Goal: Information Seeking & Learning: Check status

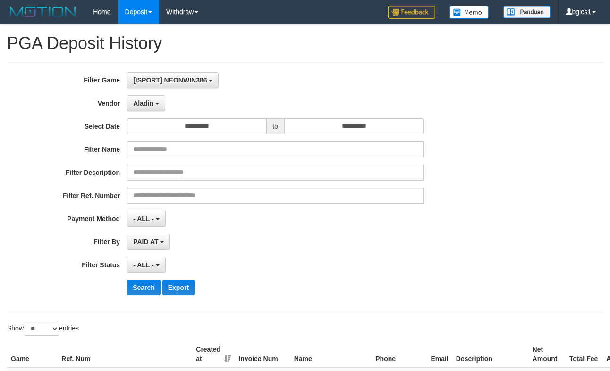
select select "**********"
select select "**"
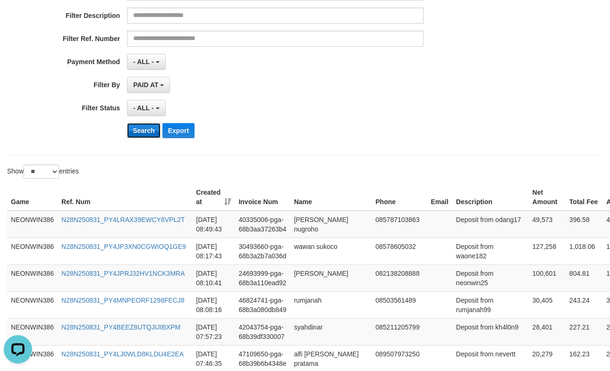
click at [150, 132] on button "Search" at bounding box center [144, 130] width 34 height 15
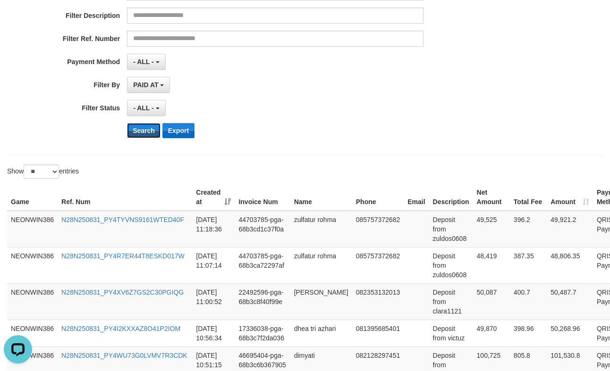
drag, startPoint x: 139, startPoint y: 134, endPoint x: 172, endPoint y: 132, distance: 32.6
click at [139, 134] on button "Search" at bounding box center [144, 130] width 34 height 15
click at [292, 127] on div "Search Export" at bounding box center [317, 130] width 381 height 15
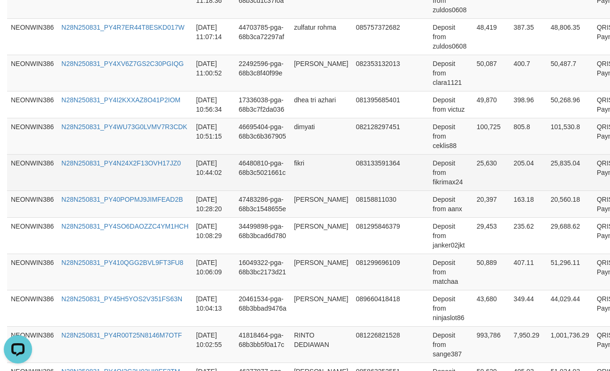
scroll to position [560, 0]
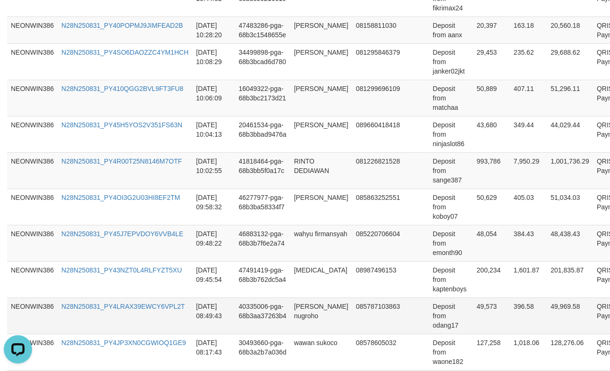
click at [473, 318] on td "49,573" at bounding box center [491, 316] width 37 height 36
click at [473, 317] on td "49,573" at bounding box center [491, 316] width 37 height 36
copy td "49,573"
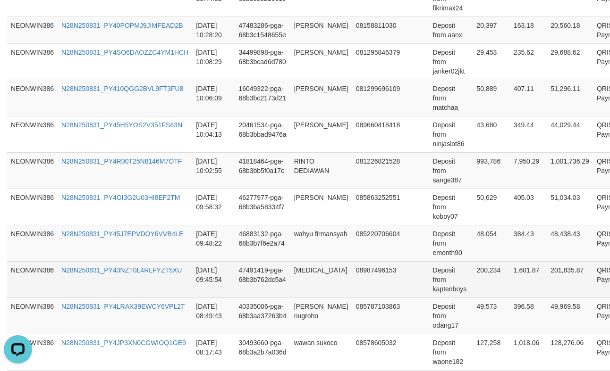
click at [473, 272] on td "200,234" at bounding box center [491, 279] width 37 height 36
copy td "200,234"
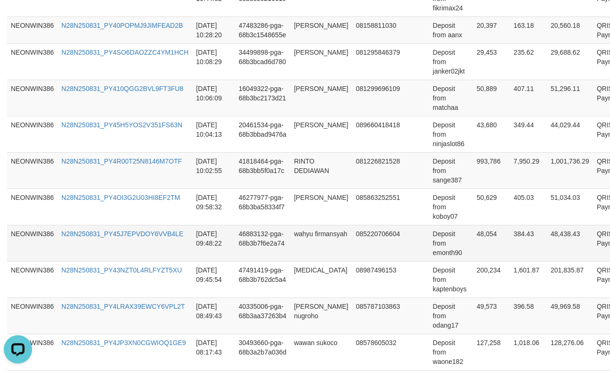
click at [475, 241] on td "48,054" at bounding box center [491, 243] width 37 height 36
copy td "48,054"
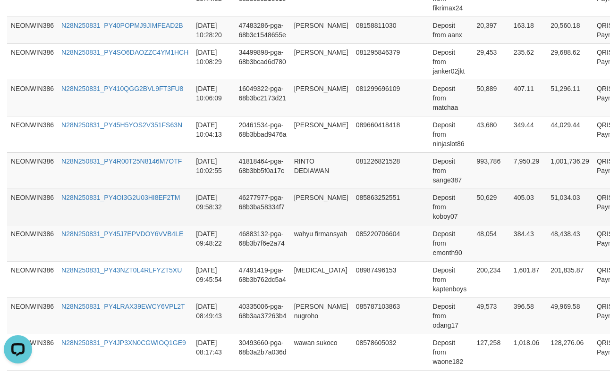
click at [473, 194] on td "50,629" at bounding box center [491, 207] width 37 height 36
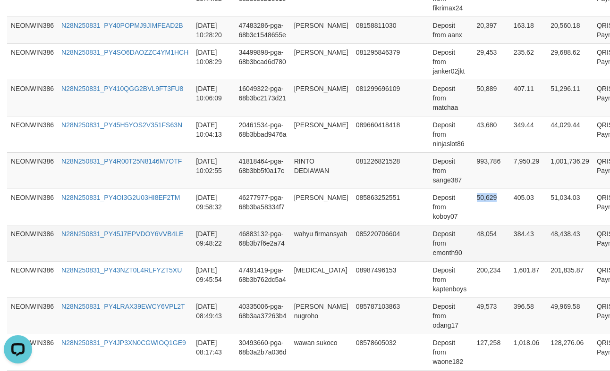
copy td "50,629"
click at [473, 181] on td "993,786" at bounding box center [491, 170] width 37 height 36
copy td "993,786"
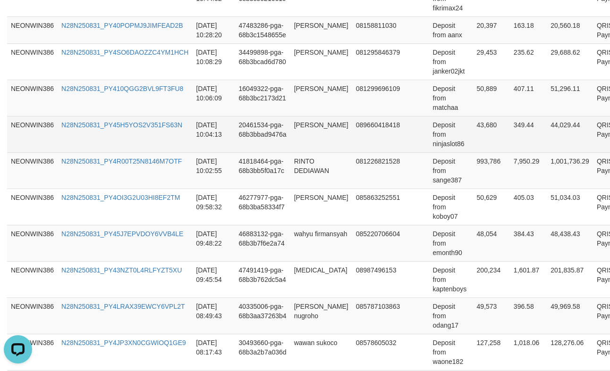
click at [473, 132] on td "43,680" at bounding box center [491, 134] width 37 height 36
copy td "43,680"
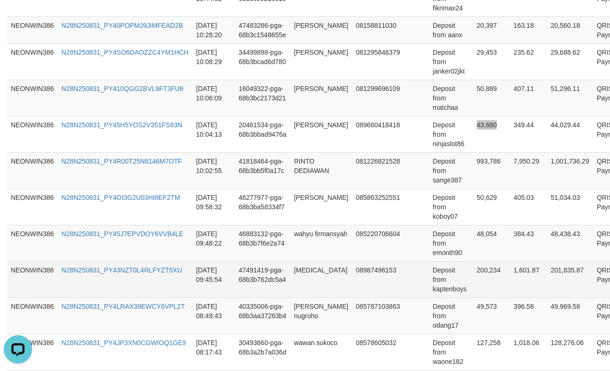
scroll to position [403, 0]
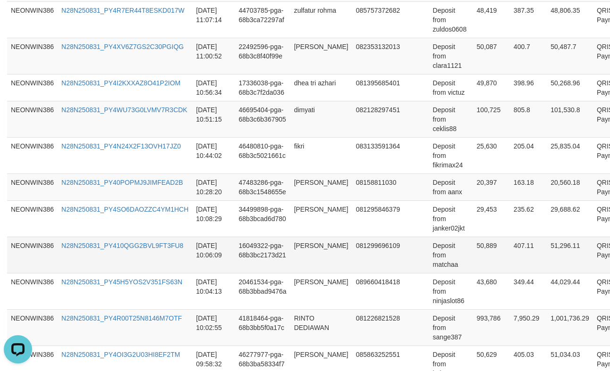
click at [473, 254] on td "50,889" at bounding box center [491, 255] width 37 height 36
copy td "50,889"
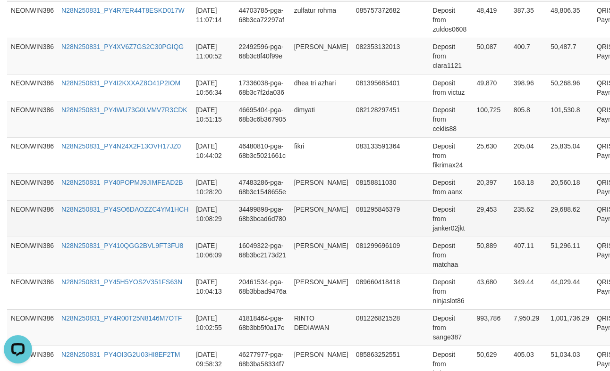
click at [473, 219] on td "29,453" at bounding box center [491, 219] width 37 height 36
copy td "29,453"
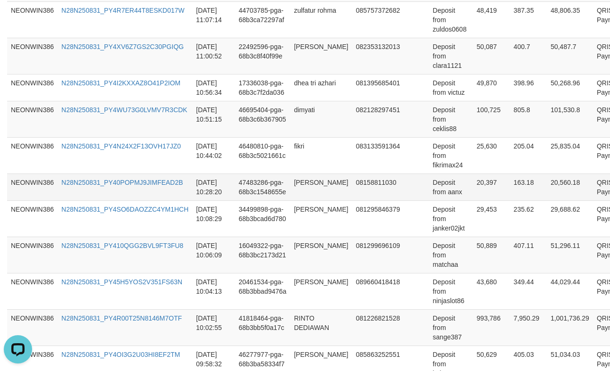
click at [473, 193] on td "20,397" at bounding box center [491, 187] width 37 height 27
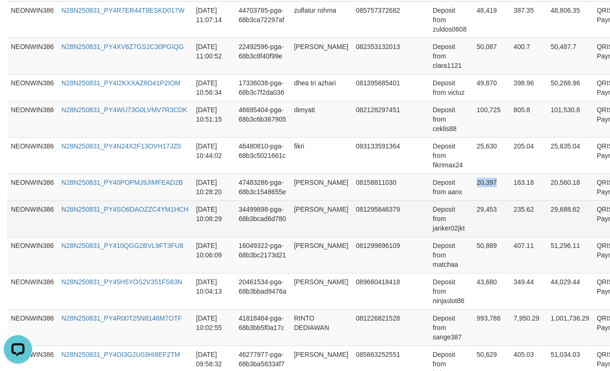
copy td "20,397"
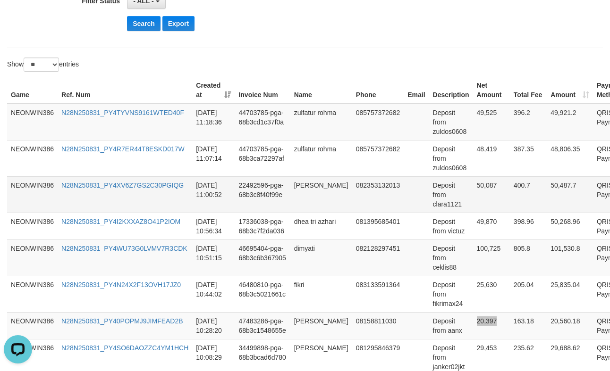
scroll to position [245, 0]
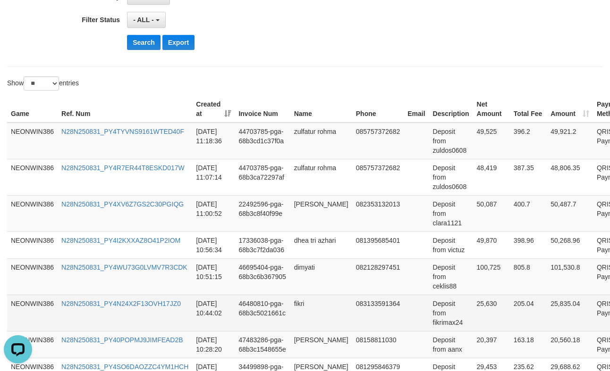
click at [473, 308] on td "25,630" at bounding box center [491, 313] width 37 height 36
copy td "25,630"
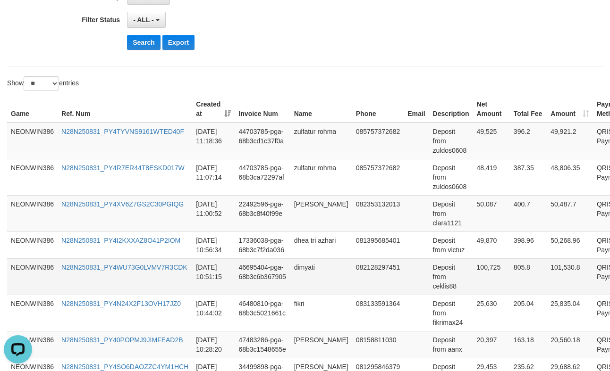
click at [473, 273] on td "100,725" at bounding box center [491, 277] width 37 height 36
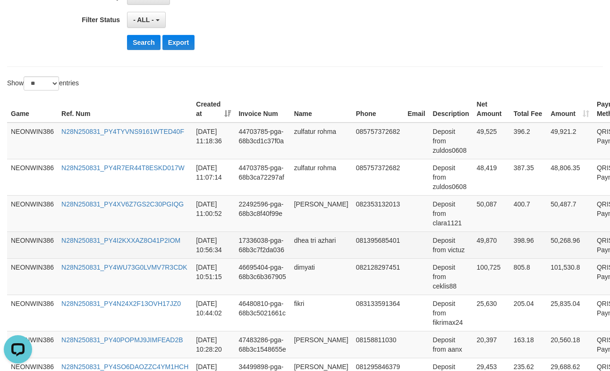
click at [473, 244] on td "49,870" at bounding box center [491, 245] width 37 height 27
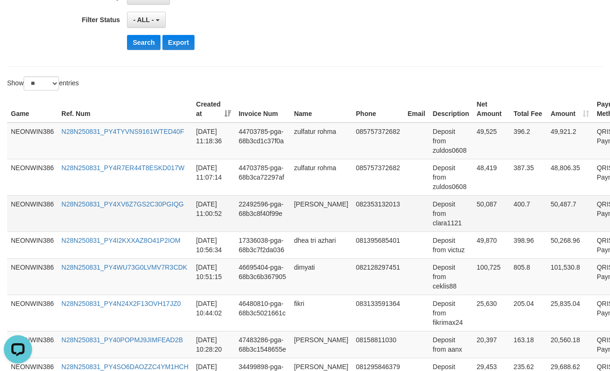
click at [473, 215] on td "50,087" at bounding box center [491, 213] width 37 height 36
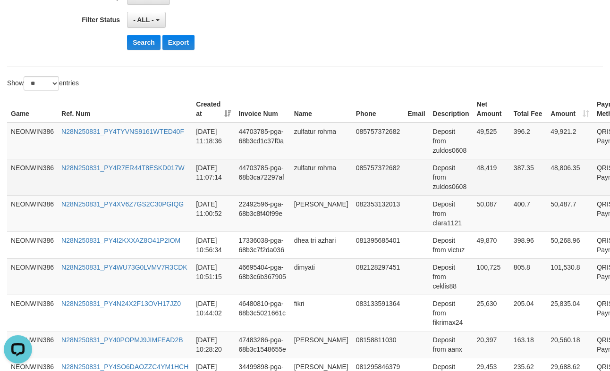
click at [473, 185] on td "48,419" at bounding box center [491, 177] width 37 height 36
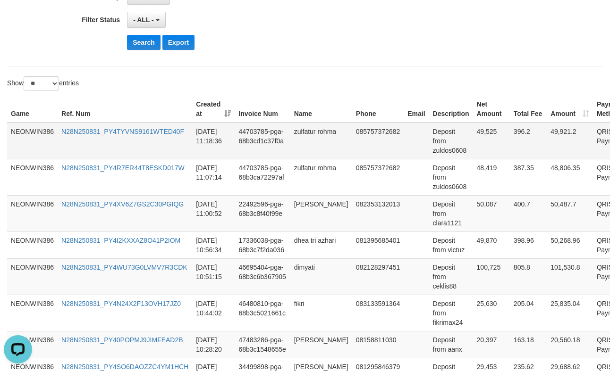
click at [473, 145] on td "49,525" at bounding box center [491, 141] width 37 height 37
click at [280, 135] on td "44703785-pga-68b3cd1c37f0a" at bounding box center [262, 141] width 55 height 37
click at [298, 128] on td "zulfatur rohma" at bounding box center [321, 141] width 62 height 37
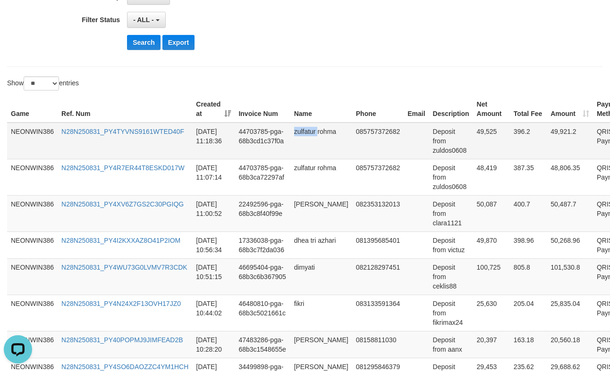
click at [298, 128] on td "zulfatur rohma" at bounding box center [321, 141] width 62 height 37
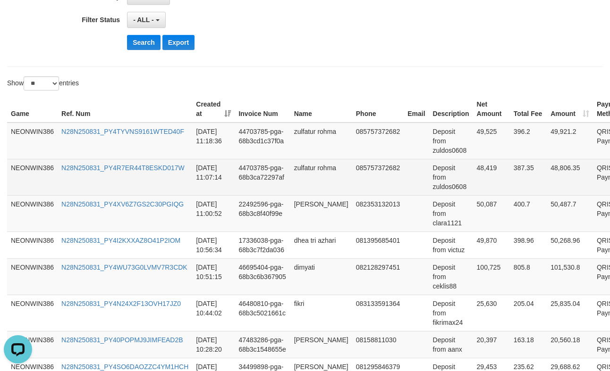
click at [308, 179] on td "zulfatur rohma" at bounding box center [321, 177] width 62 height 36
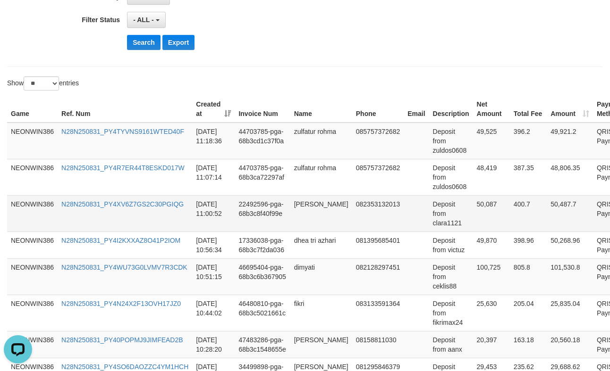
click at [300, 202] on td "[PERSON_NAME]" at bounding box center [321, 213] width 62 height 36
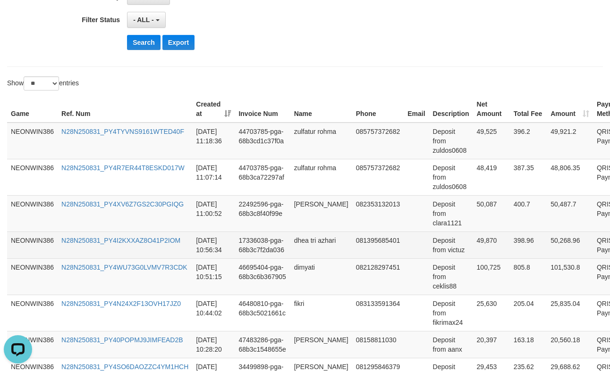
click at [283, 252] on td "17336038-pga-68b3c7f2da036" at bounding box center [262, 245] width 55 height 27
click at [304, 248] on td "dhea tri azhari" at bounding box center [321, 245] width 62 height 27
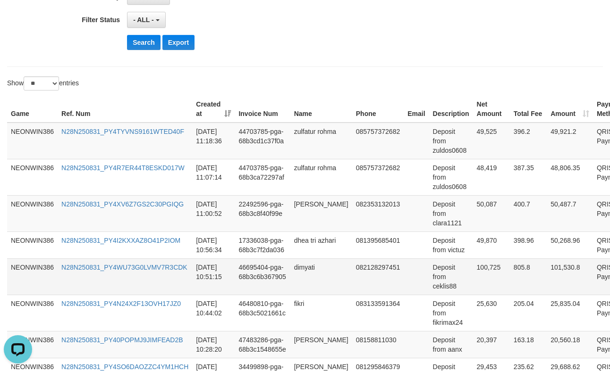
click at [302, 278] on td "dimyati" at bounding box center [321, 277] width 62 height 36
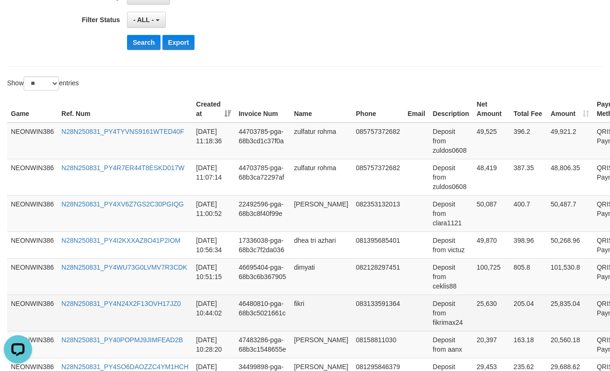
click at [294, 303] on td "fikri" at bounding box center [321, 313] width 62 height 36
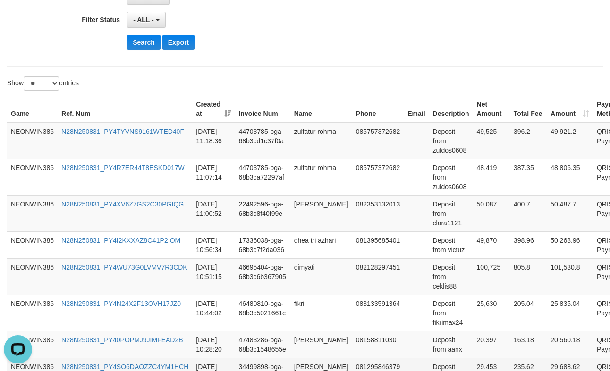
click at [288, 359] on td "34499898-pga-68b3bcad6d780" at bounding box center [262, 376] width 55 height 36
click at [303, 342] on td "[PERSON_NAME]" at bounding box center [321, 344] width 62 height 27
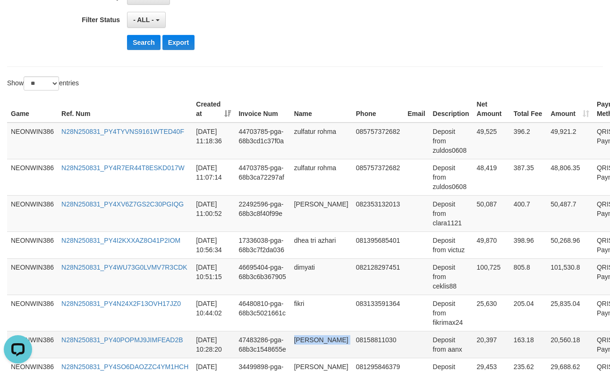
click at [303, 342] on td "[PERSON_NAME]" at bounding box center [321, 344] width 62 height 27
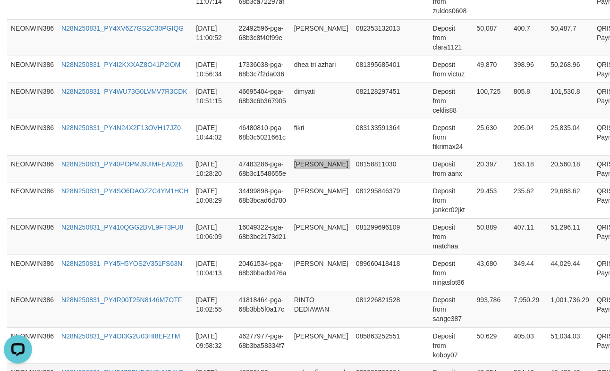
scroll to position [560, 0]
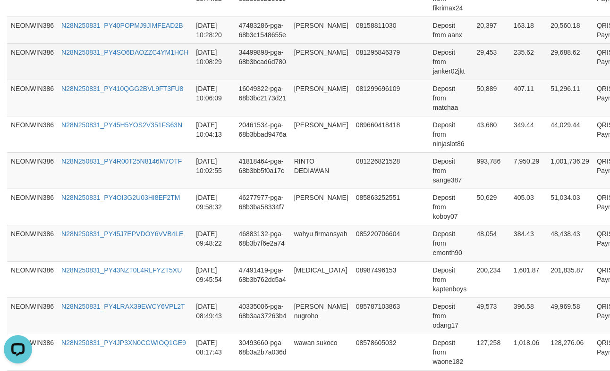
click at [313, 73] on td "[PERSON_NAME]" at bounding box center [321, 61] width 62 height 36
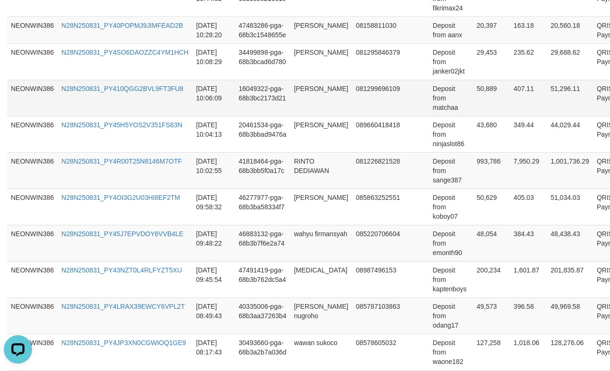
click at [301, 86] on td "[PERSON_NAME]" at bounding box center [321, 98] width 62 height 36
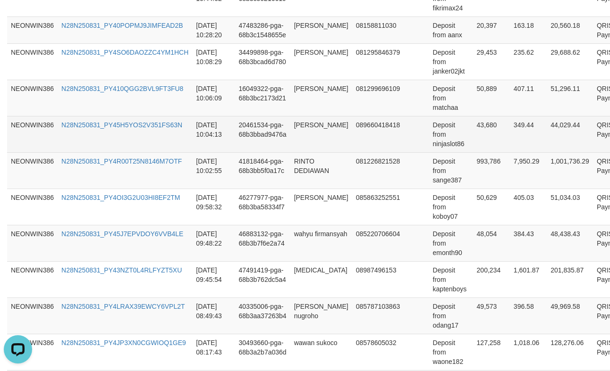
click at [293, 135] on td "[PERSON_NAME]" at bounding box center [321, 134] width 62 height 36
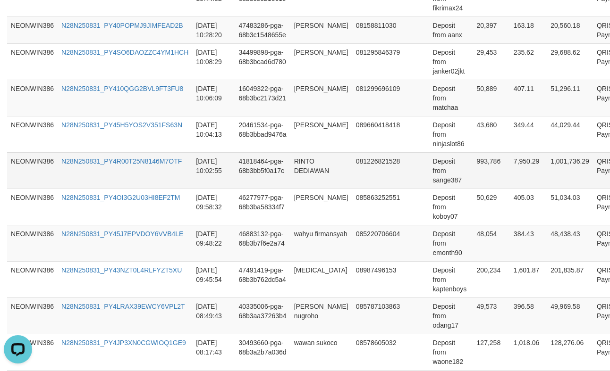
click at [303, 162] on td "RINTO DEDIAWAN" at bounding box center [321, 170] width 62 height 36
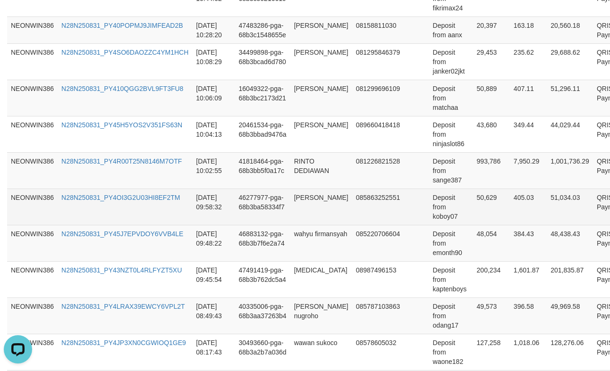
click at [301, 205] on td "[PERSON_NAME]" at bounding box center [321, 207] width 62 height 36
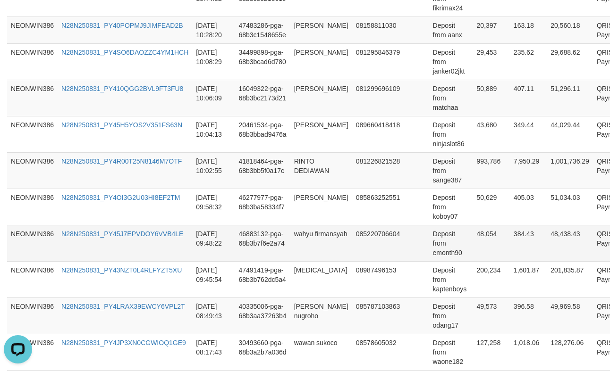
click at [310, 230] on td "wahyu firmansyah" at bounding box center [321, 243] width 62 height 36
click at [309, 230] on td "wahyu firmansyah" at bounding box center [321, 243] width 62 height 36
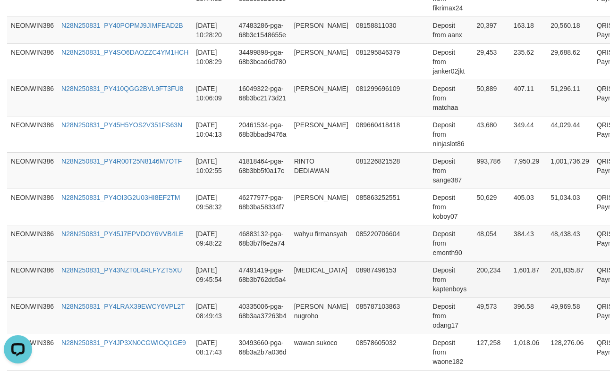
click at [307, 278] on td "[MEDICAL_DATA]" at bounding box center [321, 279] width 62 height 36
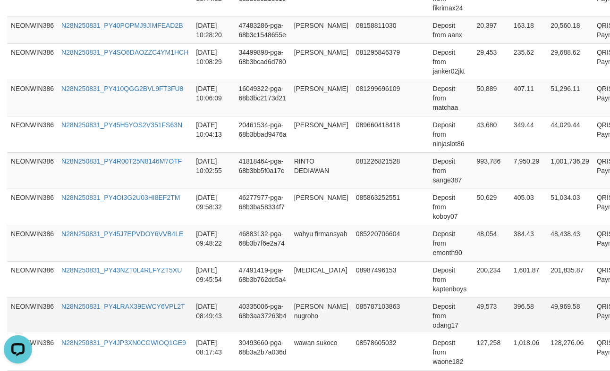
click at [295, 320] on td "[PERSON_NAME] nugroho" at bounding box center [321, 316] width 62 height 36
click at [473, 309] on td "49,573" at bounding box center [491, 316] width 37 height 36
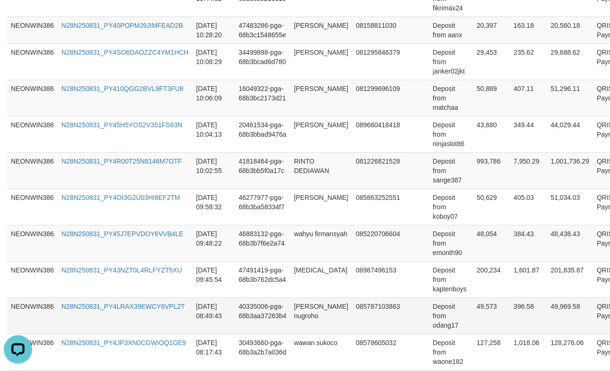
click at [429, 330] on td "Deposit from odang17" at bounding box center [451, 316] width 44 height 36
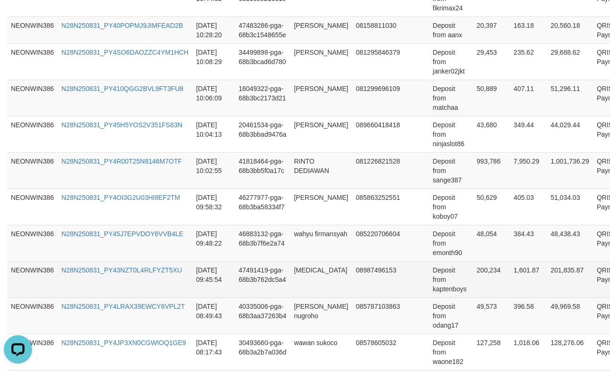
click at [434, 281] on td "Deposit from kaptenboys" at bounding box center [451, 279] width 44 height 36
click at [437, 288] on td "Deposit from kaptenboys" at bounding box center [451, 279] width 44 height 36
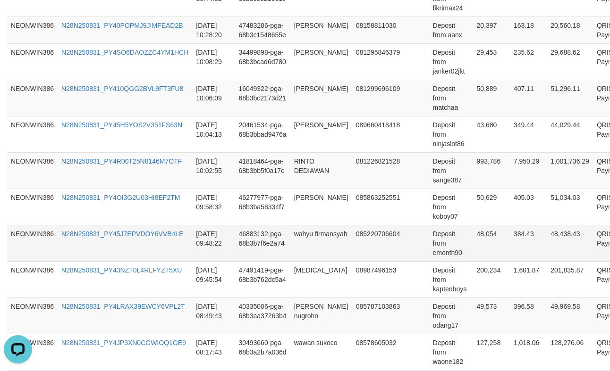
click at [429, 253] on td "Deposit from emonth90" at bounding box center [451, 243] width 44 height 36
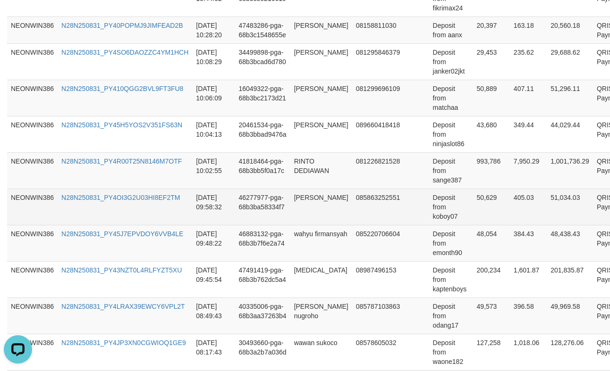
click at [429, 221] on td "Deposit from koboy07" at bounding box center [451, 207] width 44 height 36
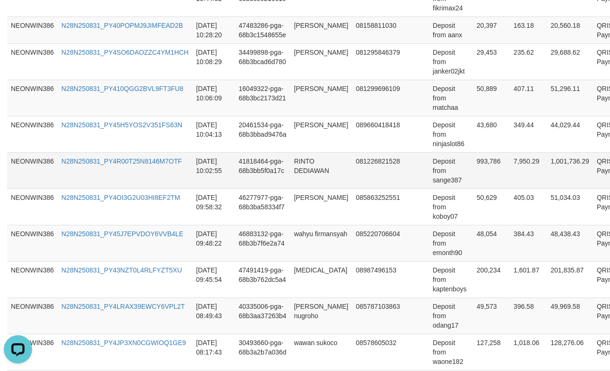
click at [429, 185] on td "Deposit from sange387" at bounding box center [451, 170] width 44 height 36
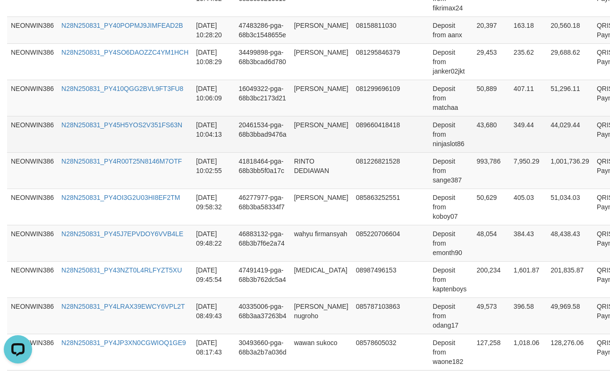
click at [429, 145] on td "Deposit from ninjaslot86" at bounding box center [451, 134] width 44 height 36
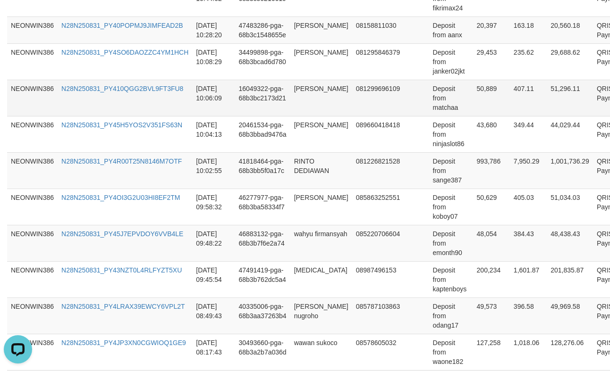
click at [429, 111] on td "Deposit from matchaa" at bounding box center [451, 98] width 44 height 36
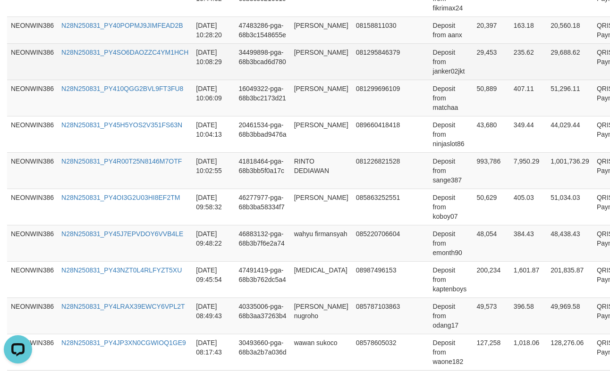
click at [429, 75] on td "Deposit from janker02jkt" at bounding box center [451, 61] width 44 height 36
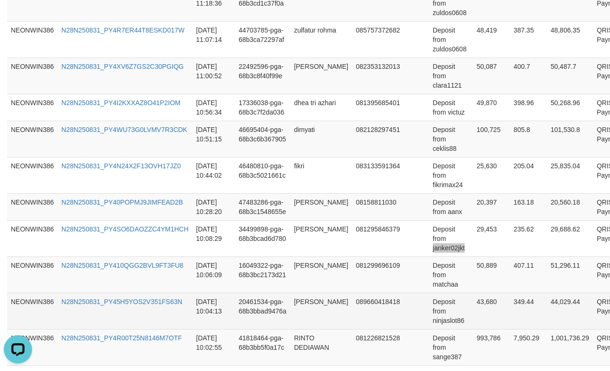
scroll to position [403, 0]
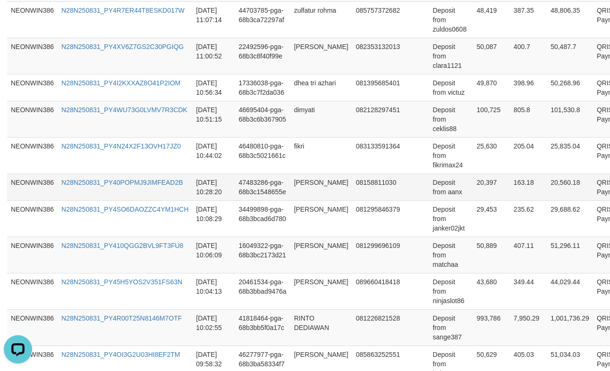
click at [433, 192] on td "Deposit from aanx" at bounding box center [451, 187] width 44 height 27
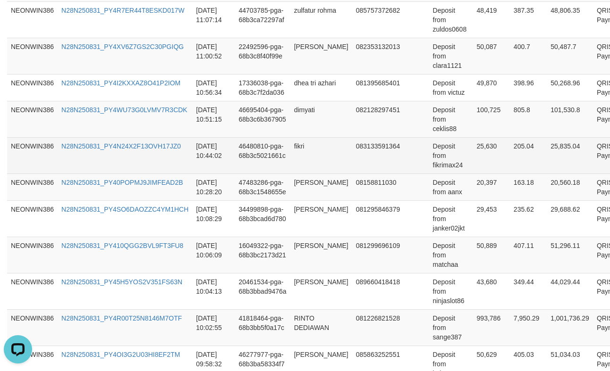
click at [429, 164] on td "Deposit from fikrimax24" at bounding box center [451, 155] width 44 height 36
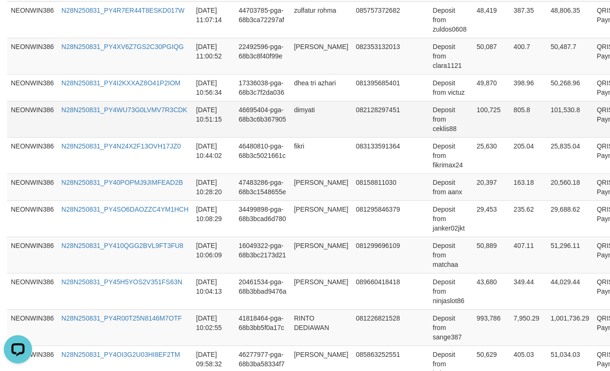
click at [429, 127] on td "Deposit from ceklis88" at bounding box center [451, 119] width 44 height 36
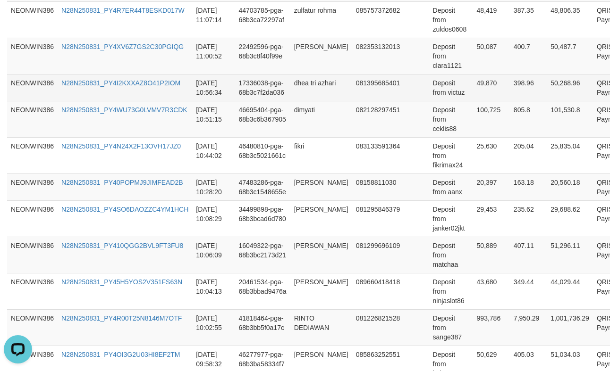
click at [433, 93] on td "Deposit from victuz" at bounding box center [451, 87] width 44 height 27
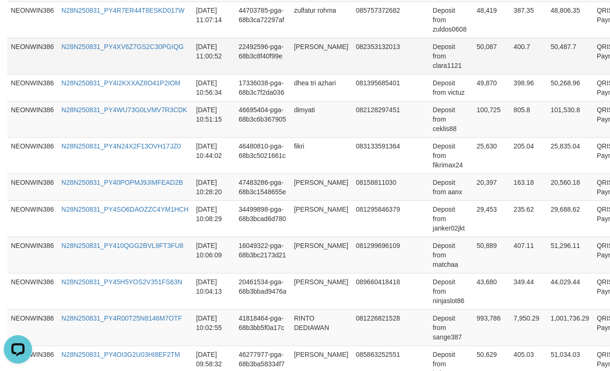
click at [429, 66] on td "Deposit from clara1121" at bounding box center [451, 56] width 44 height 36
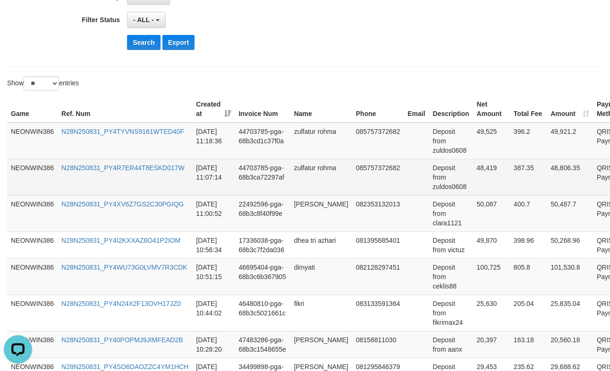
click at [429, 185] on td "Deposit from zuldos0608" at bounding box center [451, 177] width 44 height 36
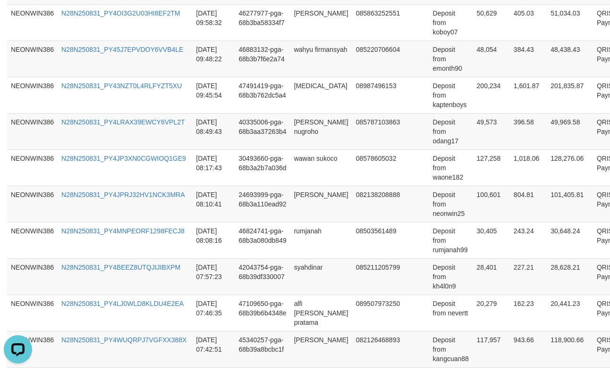
scroll to position [970, 0]
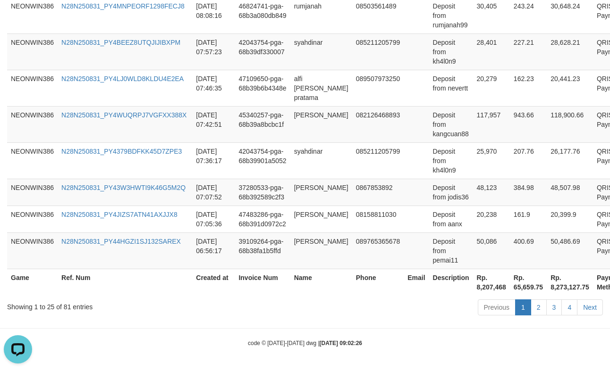
click at [474, 286] on th "Rp. 8,207,468" at bounding box center [491, 282] width 37 height 27
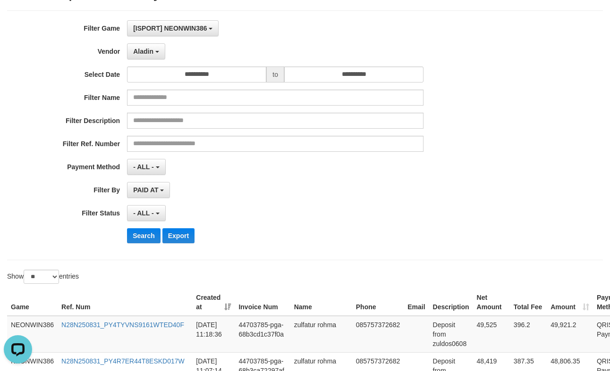
scroll to position [26, 0]
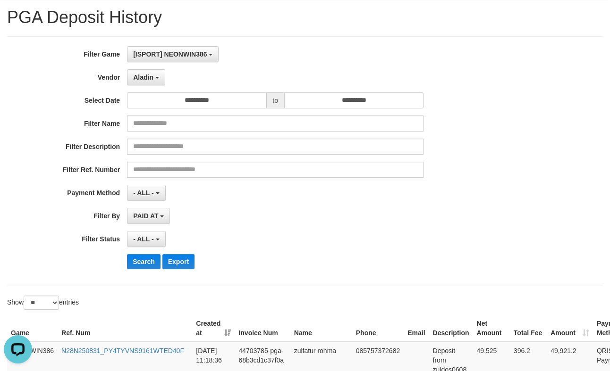
click at [152, 85] on div "**********" at bounding box center [254, 161] width 508 height 230
click at [154, 82] on button "Aladin" at bounding box center [146, 77] width 38 height 16
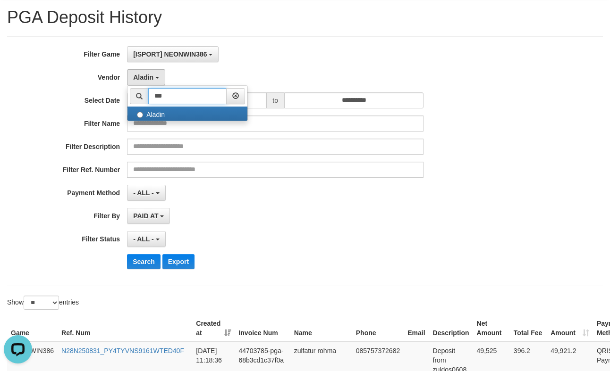
click at [162, 97] on input "***" at bounding box center [187, 96] width 78 height 16
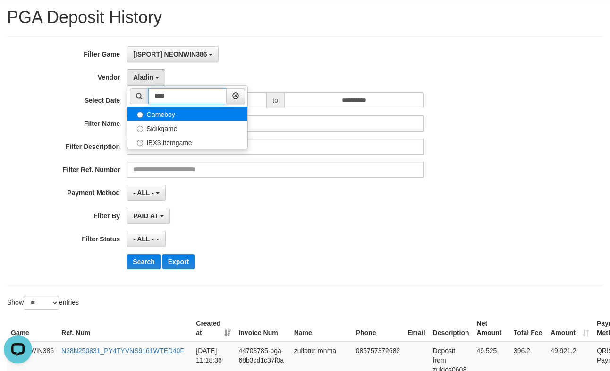
type input "****"
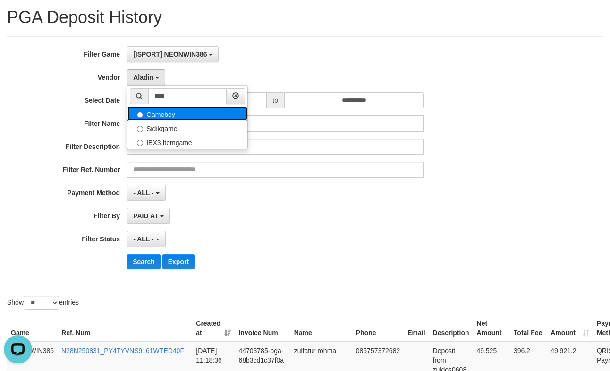
click at [151, 113] on label "Gameboy" at bounding box center [187, 114] width 120 height 14
select select "**********"
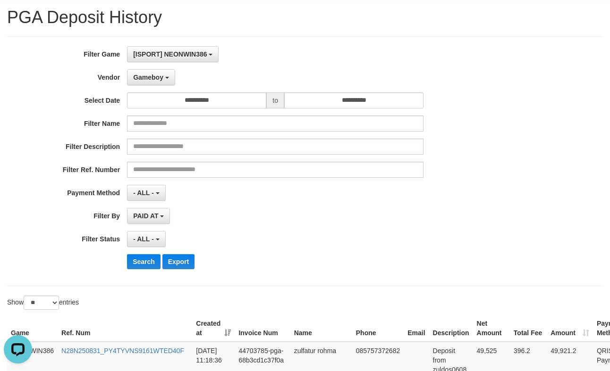
scroll to position [183, 0]
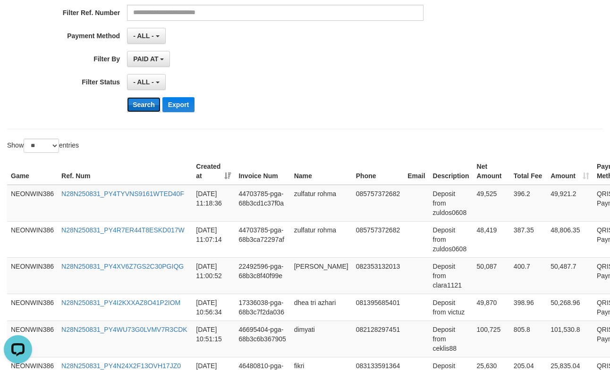
click at [153, 110] on button "Search" at bounding box center [144, 104] width 34 height 15
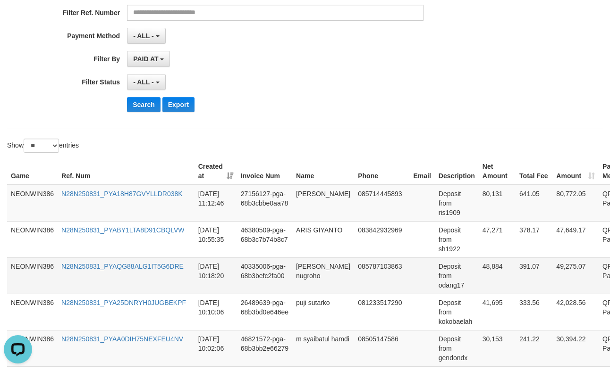
click at [435, 286] on td "Deposit from odang17" at bounding box center [457, 276] width 44 height 36
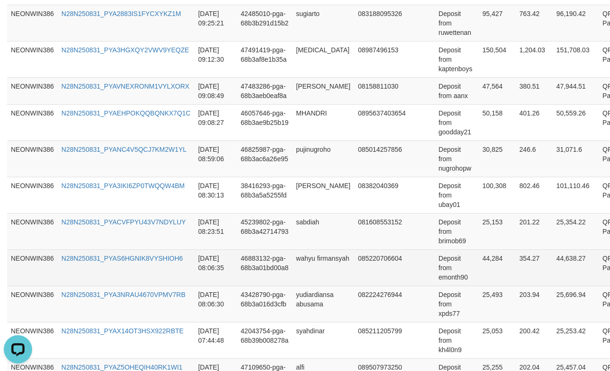
scroll to position [497, 0]
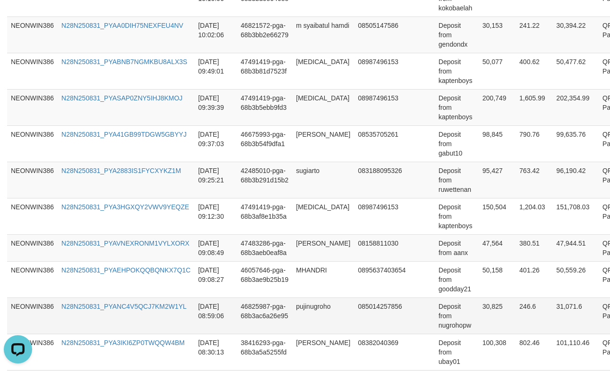
click at [479, 319] on td "30,825" at bounding box center [497, 316] width 37 height 36
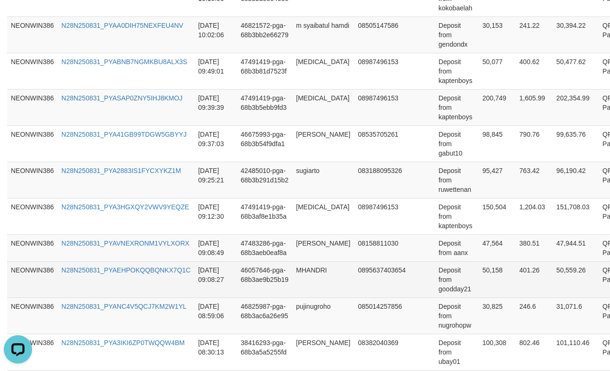
click at [479, 280] on td "50,158" at bounding box center [497, 279] width 37 height 36
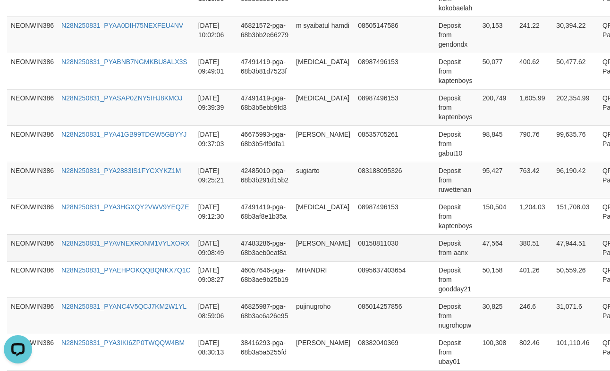
click at [489, 249] on td "47,564" at bounding box center [497, 248] width 37 height 27
click at [479, 249] on td "47,564" at bounding box center [497, 248] width 37 height 27
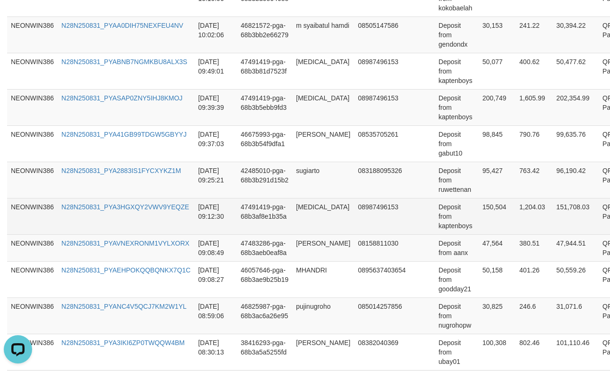
click at [479, 214] on td "150,504" at bounding box center [497, 216] width 37 height 36
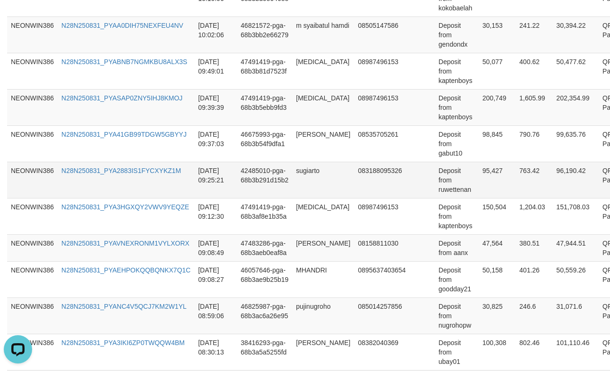
click at [479, 186] on td "95,427" at bounding box center [497, 180] width 37 height 36
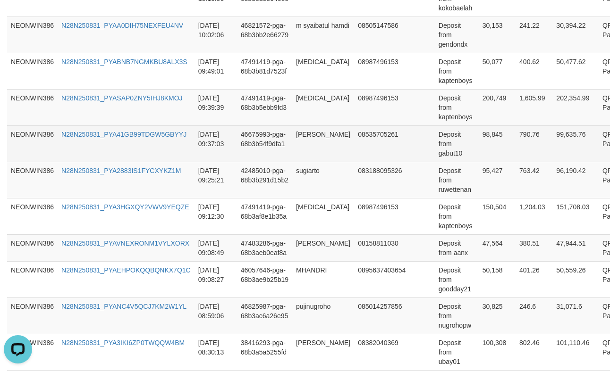
click at [479, 144] on td "98,845" at bounding box center [497, 144] width 37 height 36
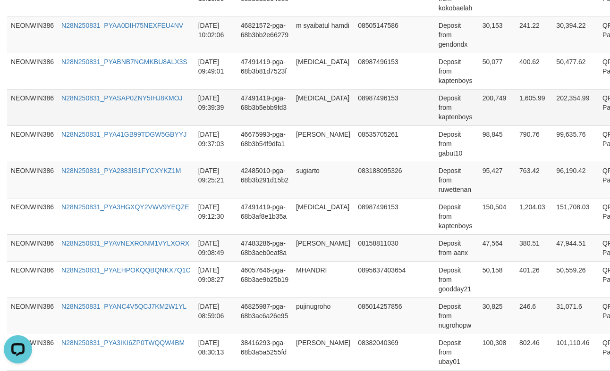
click at [479, 100] on td "200,749" at bounding box center [497, 107] width 37 height 36
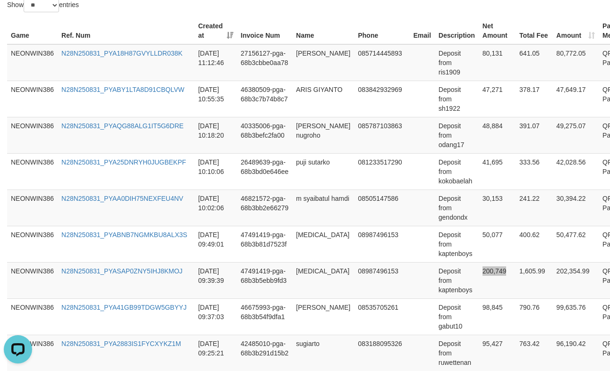
scroll to position [340, 0]
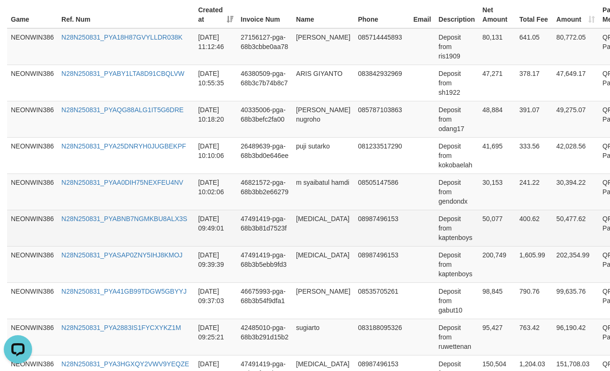
click at [479, 232] on td "50,077" at bounding box center [497, 228] width 37 height 36
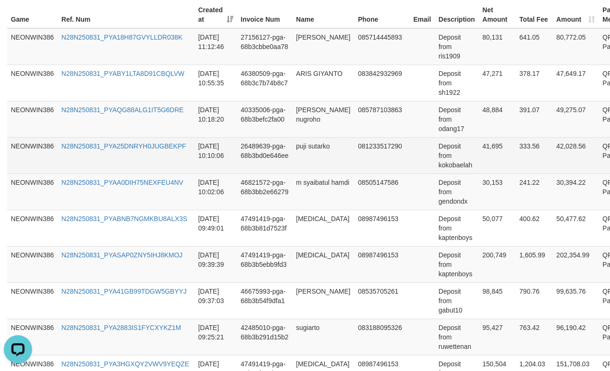
click at [479, 173] on td "41,695" at bounding box center [497, 155] width 37 height 36
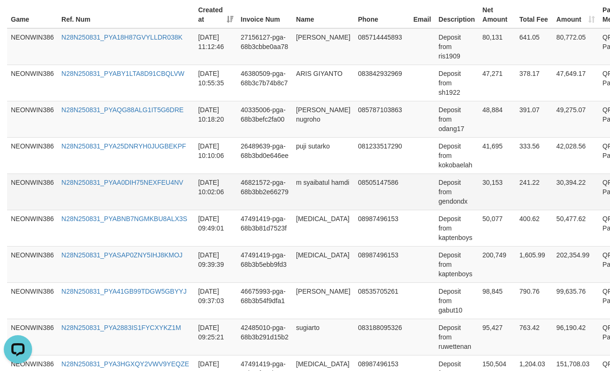
click at [479, 185] on td "30,153" at bounding box center [497, 192] width 37 height 36
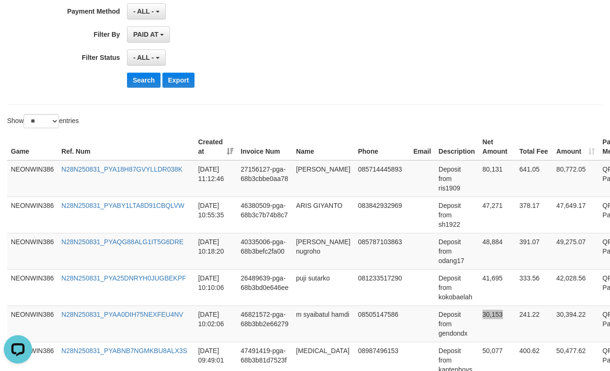
scroll to position [182, 0]
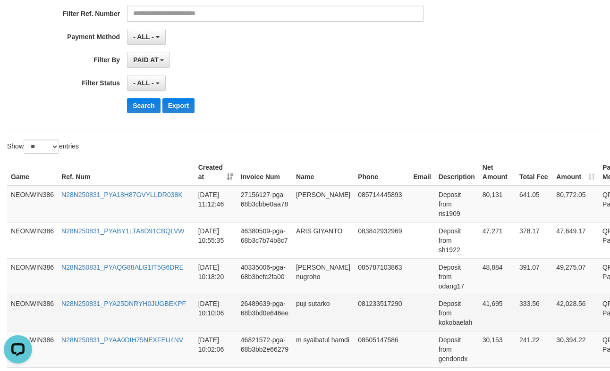
click at [479, 312] on td "41,695" at bounding box center [497, 313] width 37 height 36
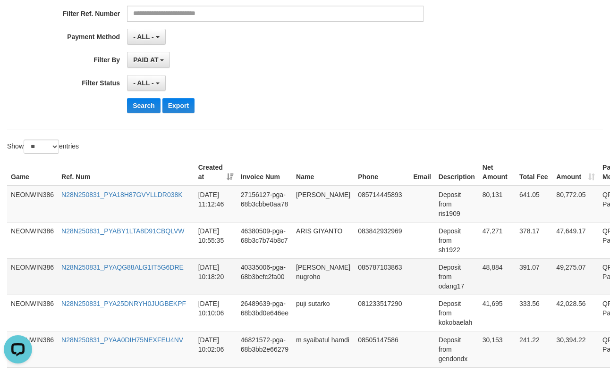
click at [479, 277] on td "48,884" at bounding box center [497, 277] width 37 height 36
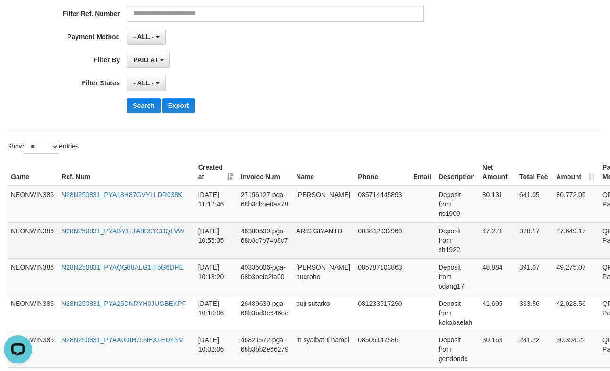
click at [479, 235] on td "47,271" at bounding box center [497, 240] width 37 height 36
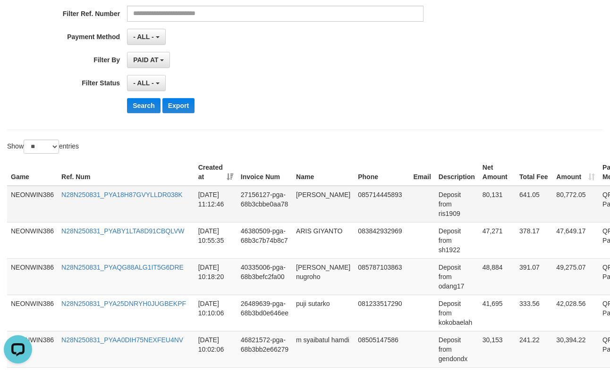
click at [479, 201] on td "80,131" at bounding box center [497, 204] width 37 height 37
click at [317, 198] on td "[PERSON_NAME]" at bounding box center [323, 204] width 62 height 37
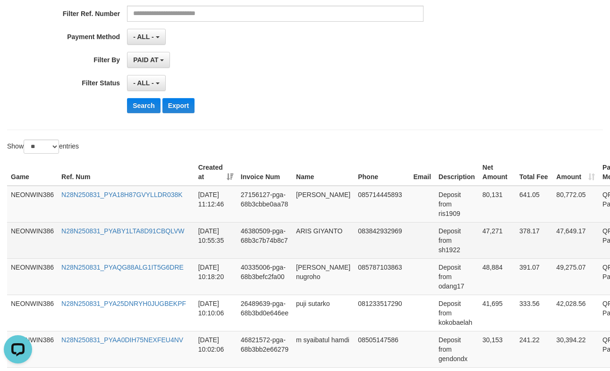
click at [322, 236] on td "ARIS GIYANTO" at bounding box center [323, 240] width 62 height 36
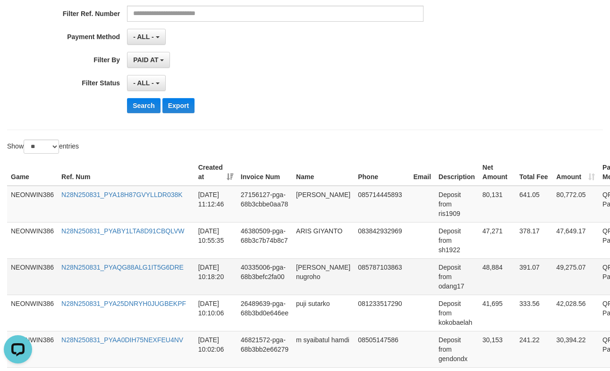
click at [324, 289] on td "[PERSON_NAME] nugroho" at bounding box center [323, 277] width 62 height 36
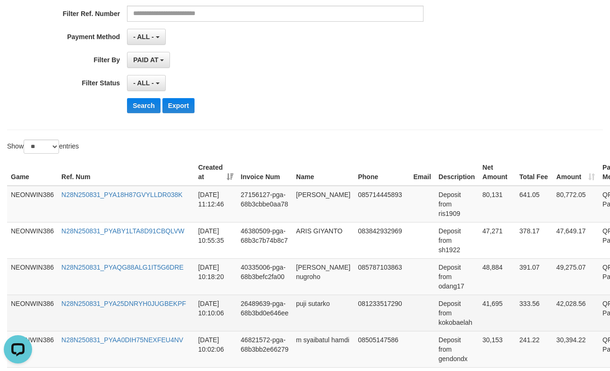
click at [315, 322] on td "puji sutarko" at bounding box center [323, 313] width 62 height 36
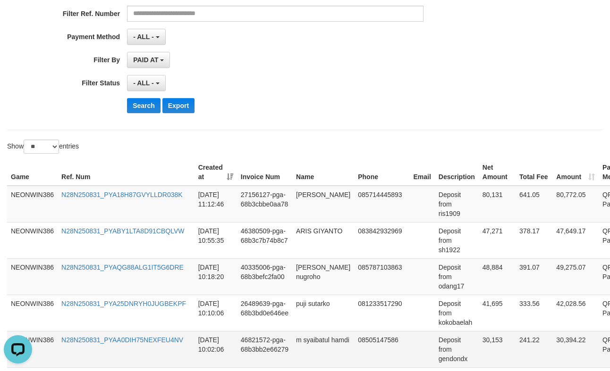
click at [318, 344] on td "m syaibatul hamdi" at bounding box center [323, 349] width 62 height 36
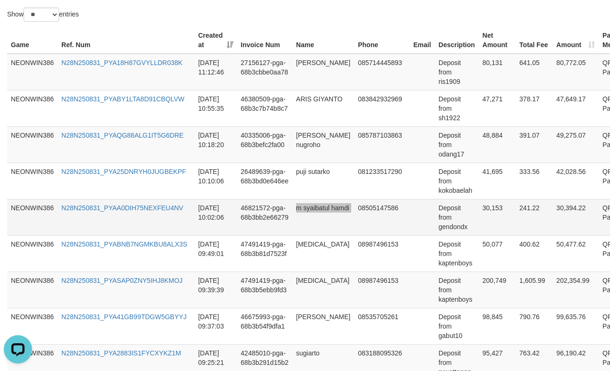
scroll to position [340, 0]
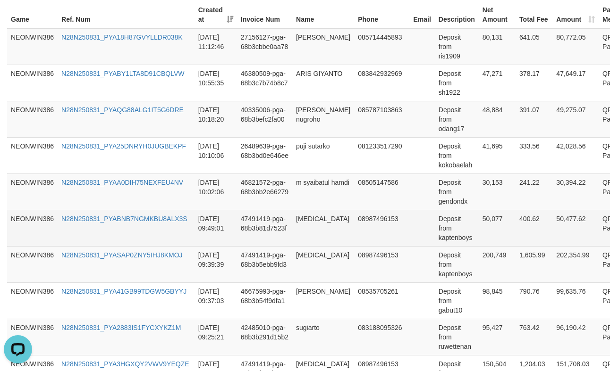
click at [307, 224] on td "[MEDICAL_DATA]" at bounding box center [323, 228] width 62 height 36
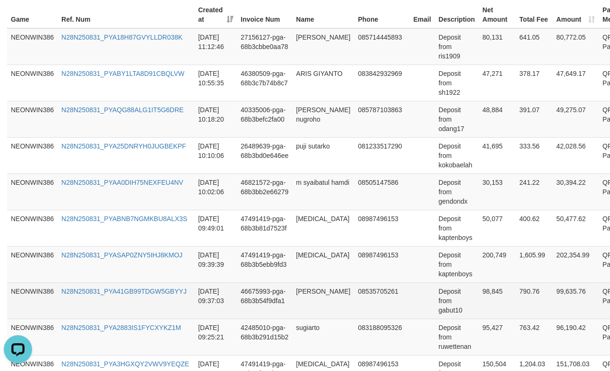
click at [306, 303] on td "[PERSON_NAME]" at bounding box center [323, 301] width 62 height 36
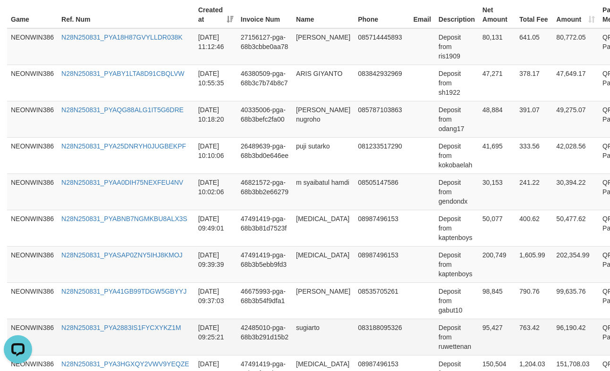
click at [308, 335] on td "sugiarto" at bounding box center [323, 337] width 62 height 36
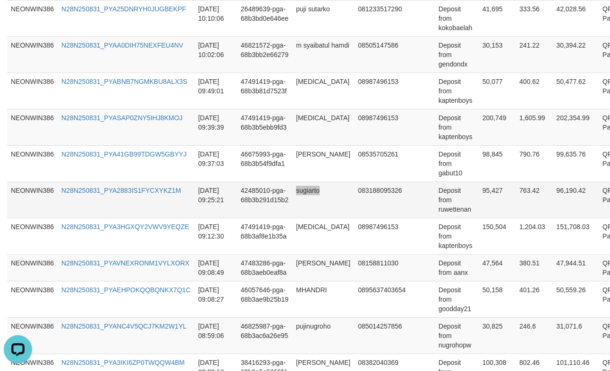
scroll to position [497, 0]
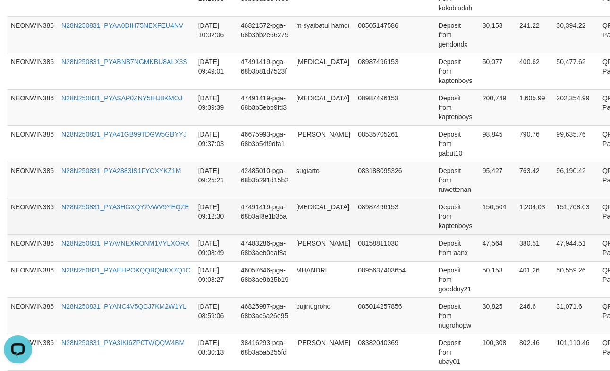
click at [300, 206] on td "[MEDICAL_DATA]" at bounding box center [323, 216] width 62 height 36
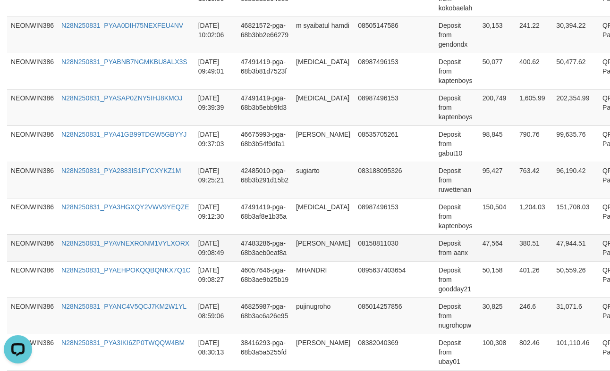
click at [310, 258] on td "[PERSON_NAME]" at bounding box center [323, 248] width 62 height 27
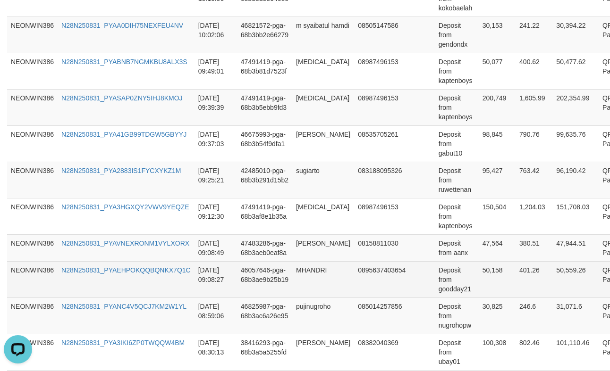
click at [306, 283] on td "MHANDRI" at bounding box center [323, 279] width 62 height 36
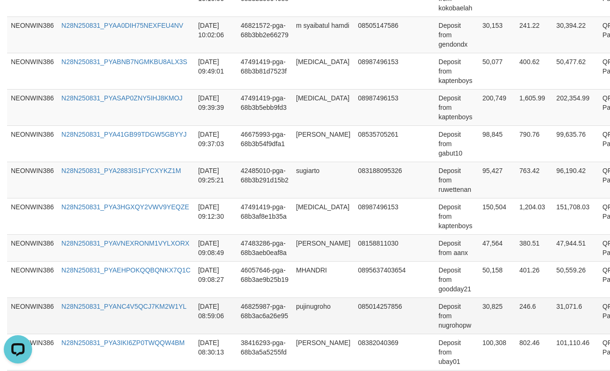
click at [321, 323] on td "pujinugroho" at bounding box center [323, 316] width 62 height 36
click at [440, 327] on td "Deposit from nugrohopw" at bounding box center [457, 316] width 44 height 36
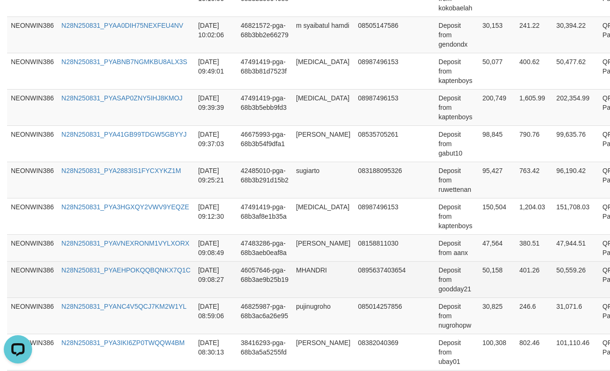
click at [438, 295] on td "Deposit from goodday21" at bounding box center [457, 279] width 44 height 36
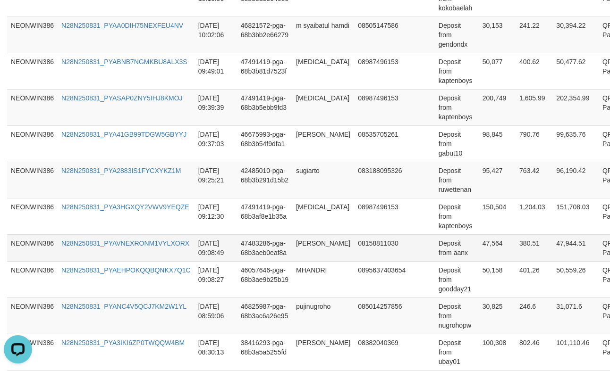
click at [439, 252] on td "Deposit from aanx" at bounding box center [457, 248] width 44 height 27
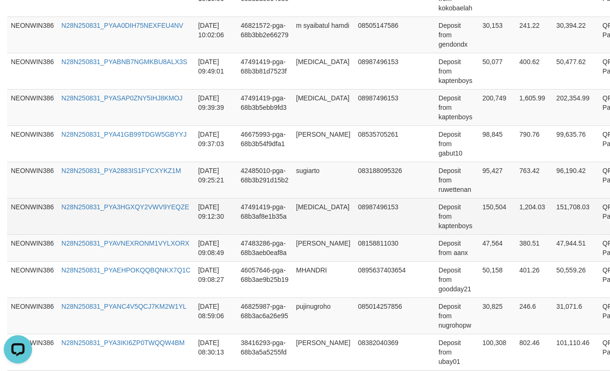
click at [435, 226] on td "Deposit from kaptenboys" at bounding box center [457, 216] width 44 height 36
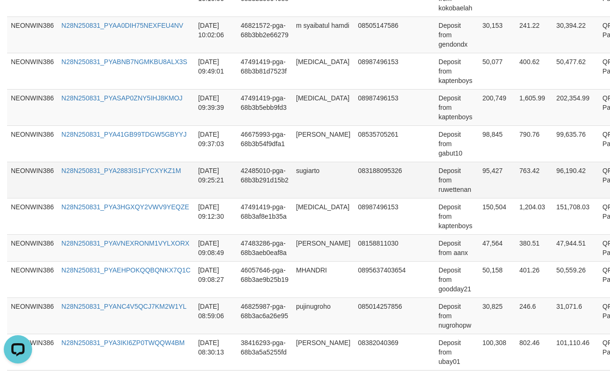
click at [435, 193] on td "Deposit from ruwettenan" at bounding box center [457, 180] width 44 height 36
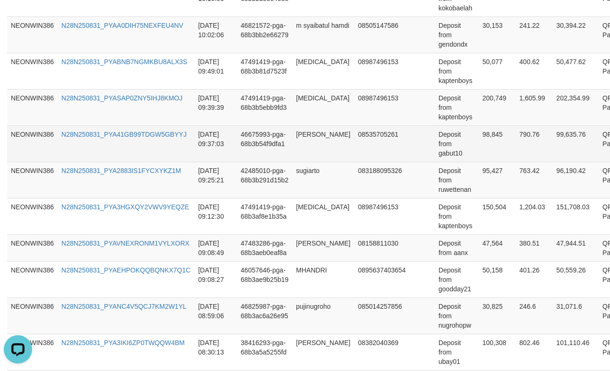
drag, startPoint x: 417, startPoint y: 152, endPoint x: 422, endPoint y: 152, distance: 5.2
click at [417, 152] on td at bounding box center [421, 144] width 25 height 36
click at [438, 160] on td "Deposit from gabut10" at bounding box center [457, 144] width 44 height 36
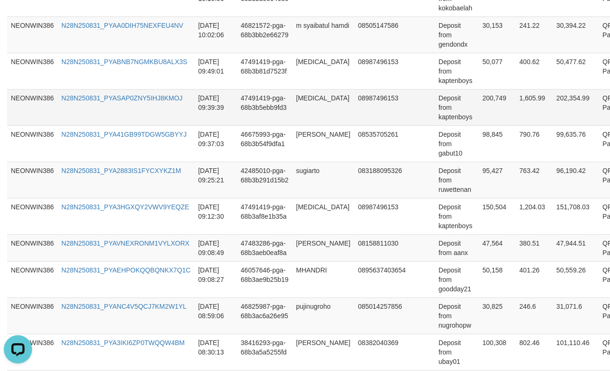
click at [435, 115] on td "Deposit from kaptenboys" at bounding box center [457, 107] width 44 height 36
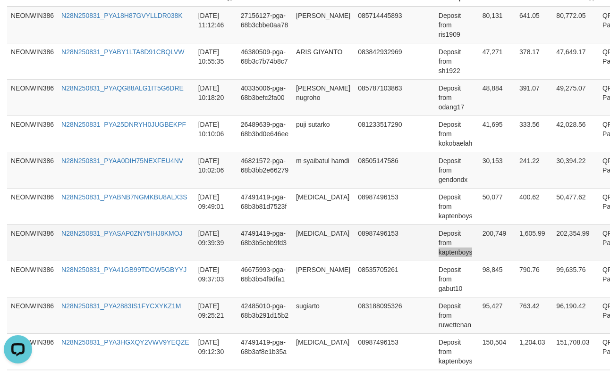
scroll to position [340, 0]
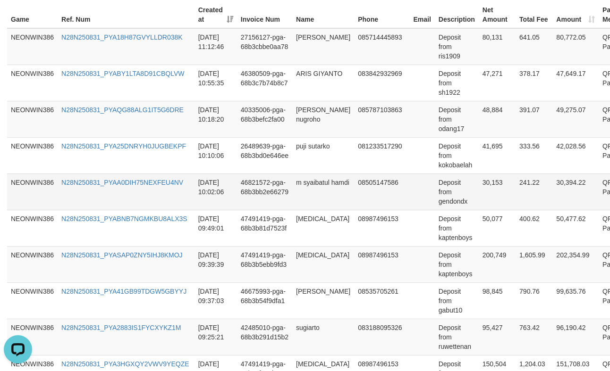
click at [435, 209] on td "Deposit from gendondx" at bounding box center [457, 192] width 44 height 36
click at [441, 205] on td "Deposit from gendondx" at bounding box center [457, 192] width 44 height 36
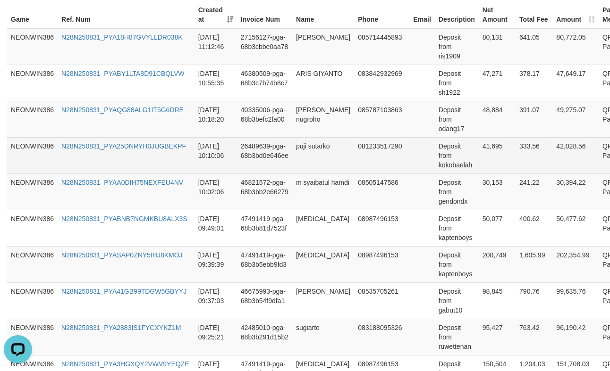
click at [446, 169] on td "Deposit from kokobaelah" at bounding box center [457, 155] width 44 height 36
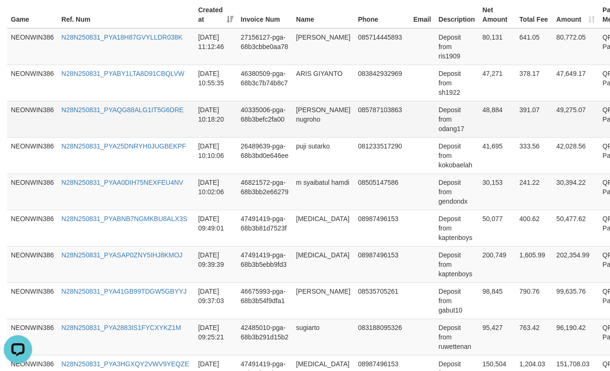
click at [435, 135] on td "Deposit from odang17" at bounding box center [457, 119] width 44 height 36
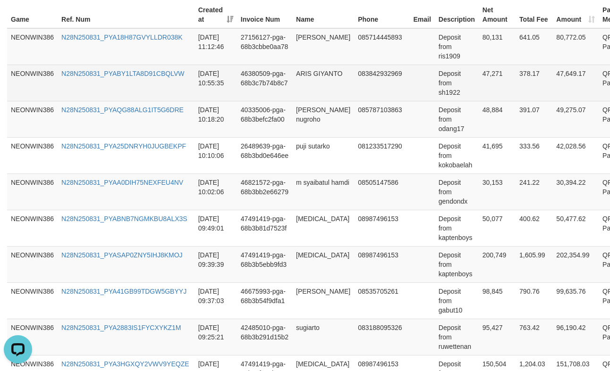
click at [437, 94] on td "Deposit from sh1922" at bounding box center [457, 83] width 44 height 36
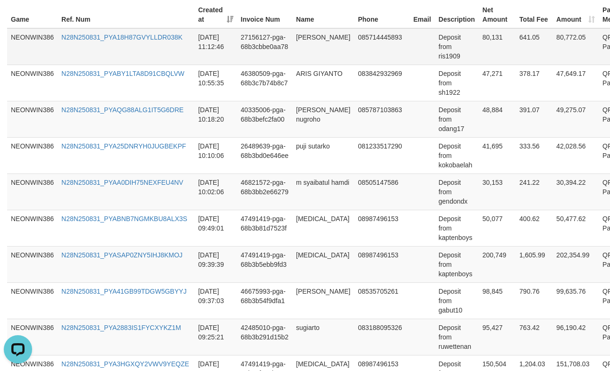
click at [435, 61] on td "Deposit from ris1909" at bounding box center [457, 46] width 44 height 37
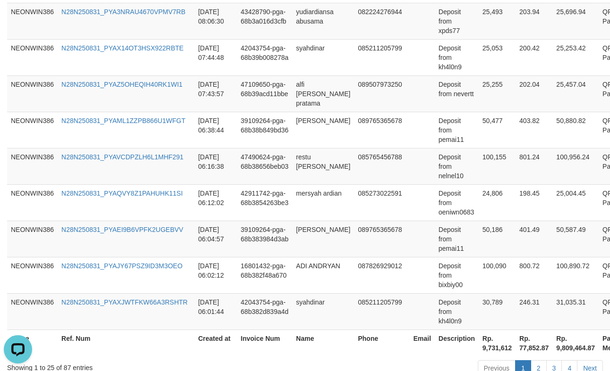
scroll to position [998, 0]
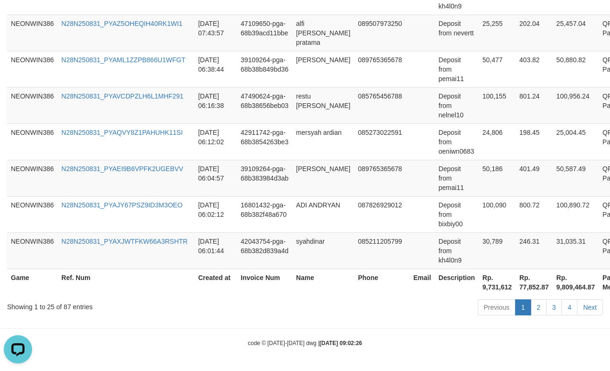
click at [479, 295] on th "Rp. 9,731,612" at bounding box center [497, 282] width 37 height 27
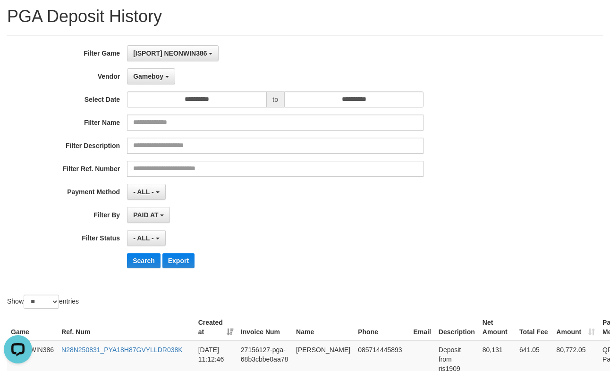
scroll to position [0, 0]
